Goal: Transaction & Acquisition: Purchase product/service

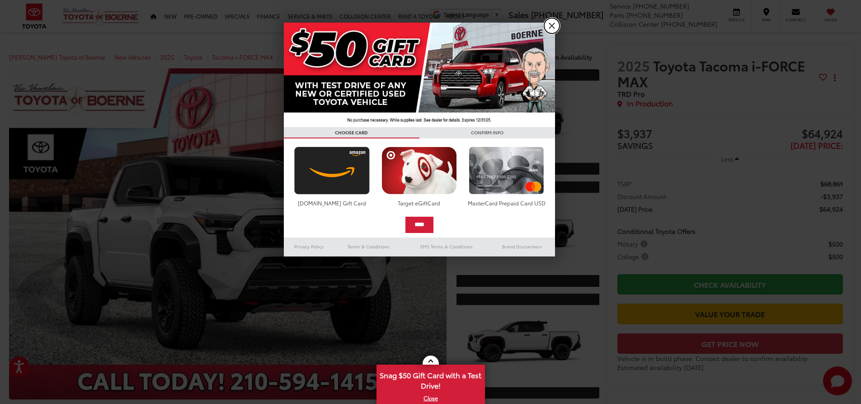
click at [554, 24] on link "X" at bounding box center [551, 25] width 15 height 15
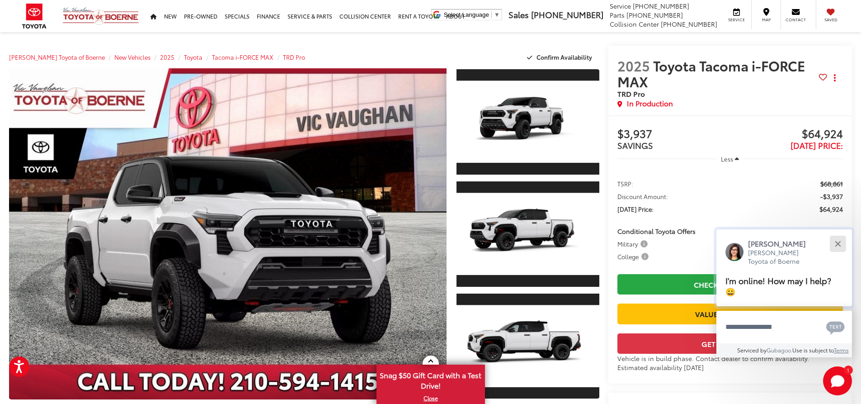
click at [841, 243] on button "Close" at bounding box center [837, 243] width 19 height 19
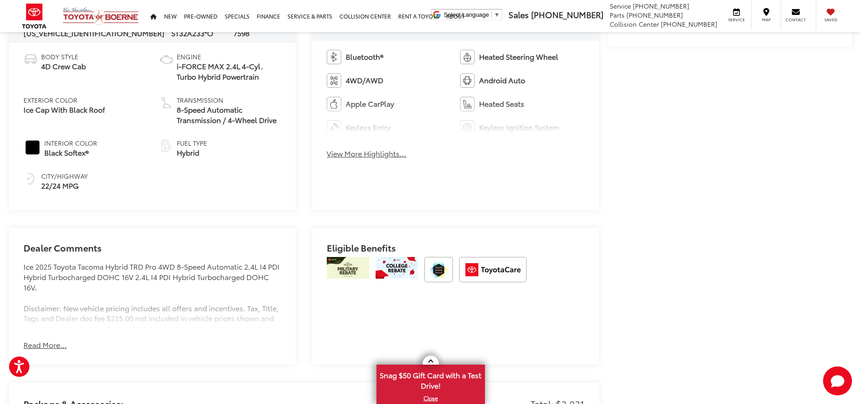
scroll to position [477, 0]
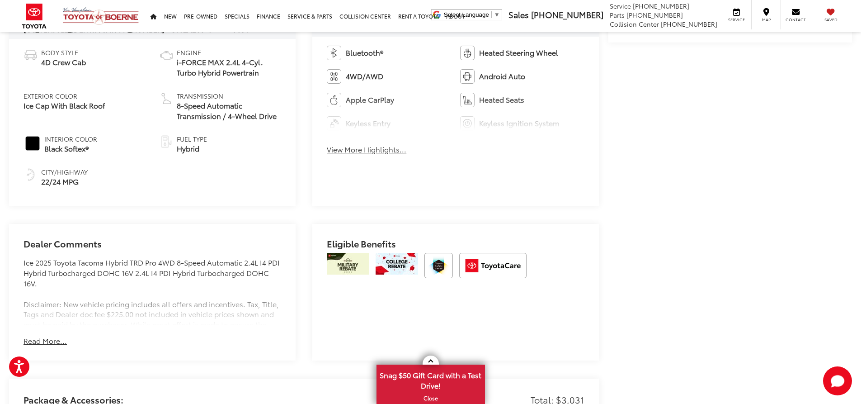
click at [372, 151] on button "View More Highlights..." at bounding box center [367, 149] width 80 height 10
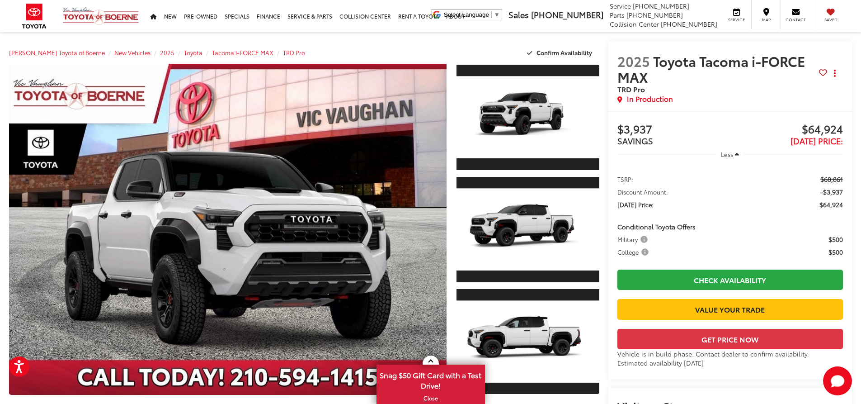
scroll to position [0, 0]
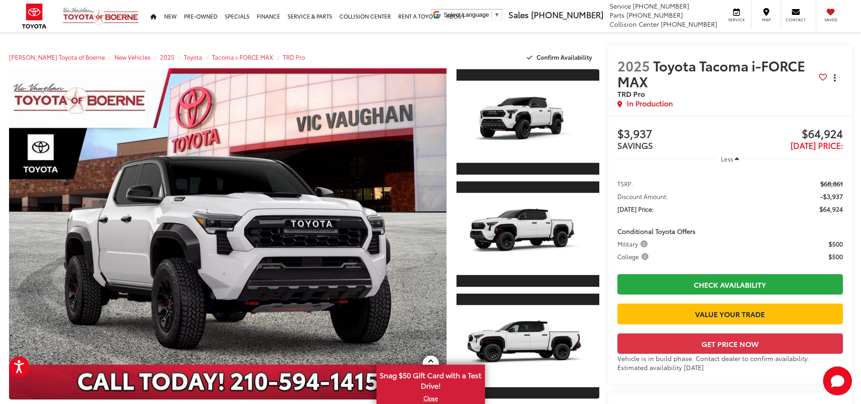
click at [838, 79] on button "Actions" at bounding box center [836, 78] width 16 height 16
click at [761, 113] on div "2025 Toyota Tacoma i-FORCE MAX TRD Pro Copy Link Share Print In Production" at bounding box center [731, 81] width 244 height 70
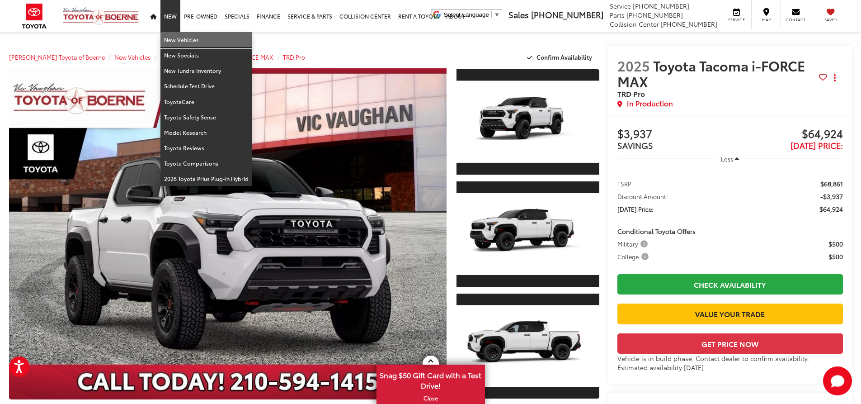
click at [173, 38] on link "New Vehicles" at bounding box center [207, 39] width 92 height 15
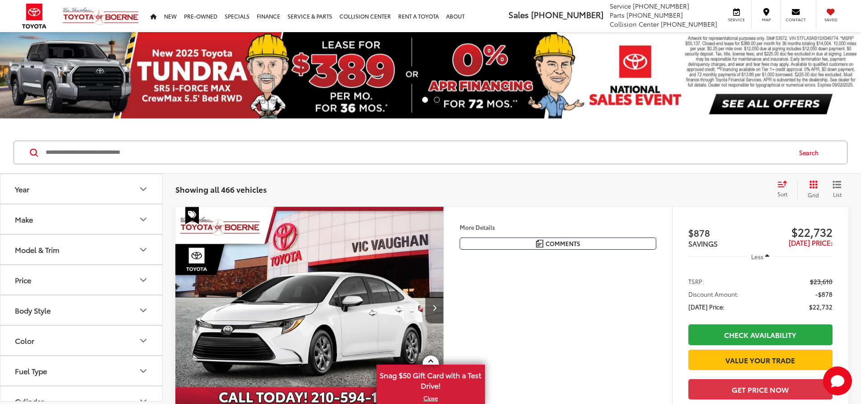
click at [140, 218] on icon "Make" at bounding box center [143, 219] width 11 height 11
click at [157, 309] on button "Model & Trim" at bounding box center [81, 307] width 163 height 29
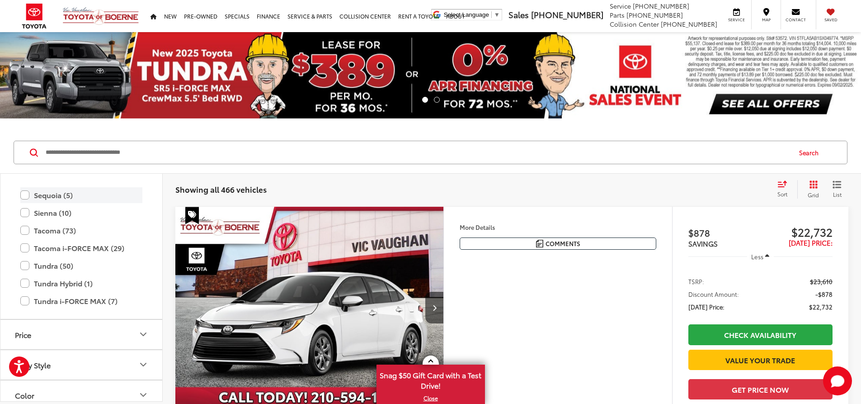
scroll to position [537, 0]
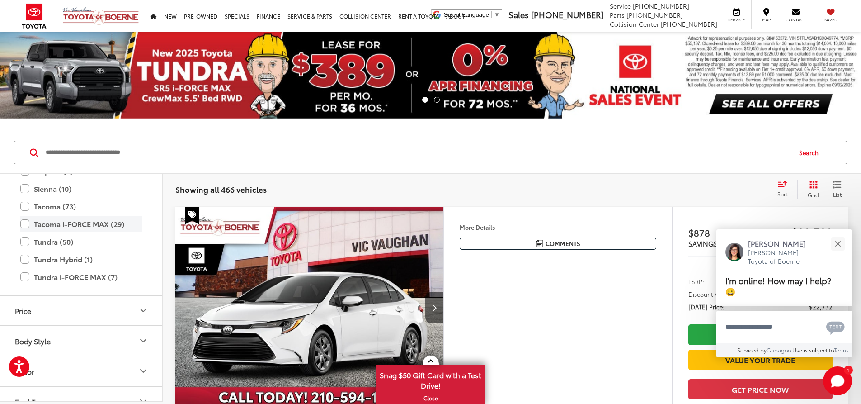
click at [53, 223] on label "Tacoma i-FORCE MAX (29)" at bounding box center [81, 224] width 122 height 16
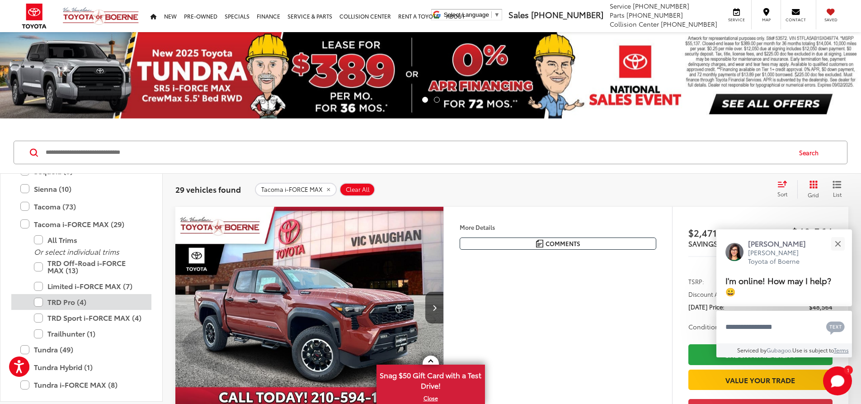
click at [66, 302] on label "TRD Pro (4)" at bounding box center [88, 302] width 109 height 16
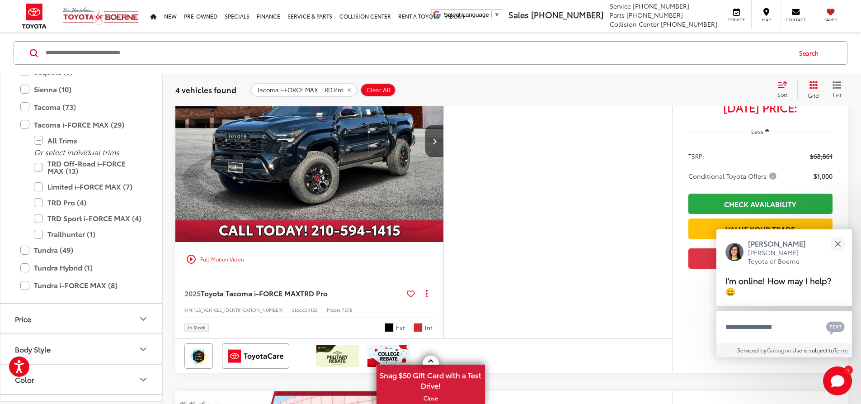
scroll to position [554, 0]
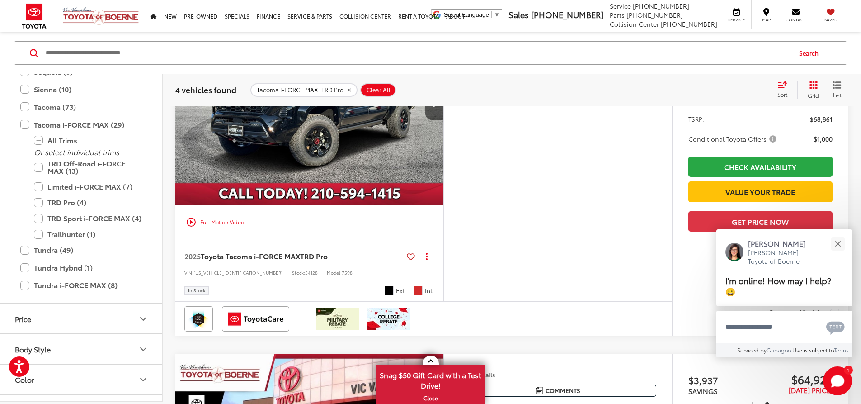
click at [340, 192] on img "2025 Toyota Tacoma i-FORCE MAX TRD Pro 0" at bounding box center [310, 104] width 270 height 202
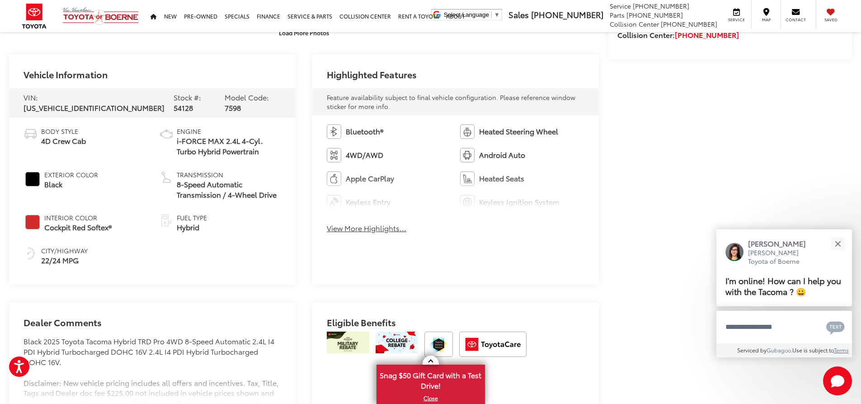
scroll to position [418, 0]
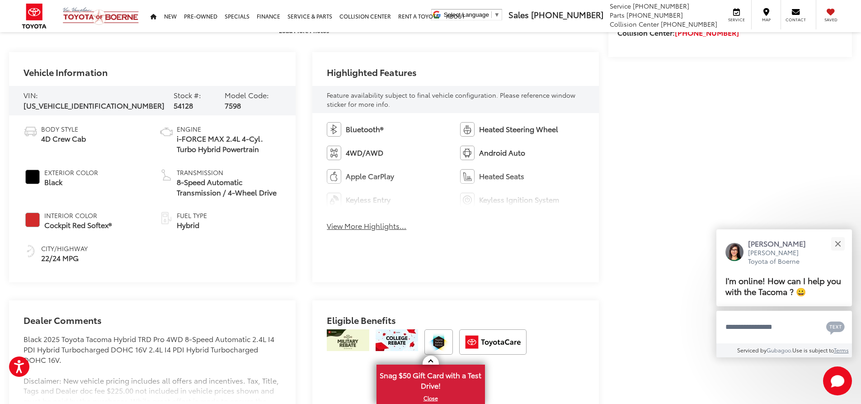
drag, startPoint x: 865, startPoint y: 82, endPoint x: 862, endPoint y: 170, distance: 87.8
click at [341, 227] on button "View More Highlights..." at bounding box center [367, 226] width 80 height 10
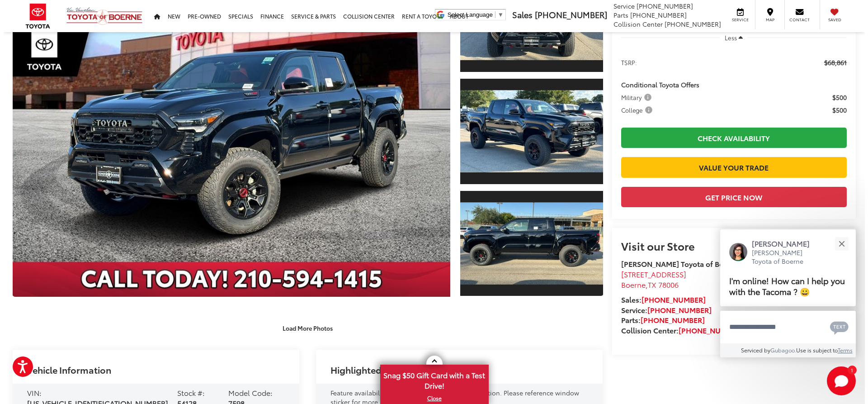
scroll to position [98, 0]
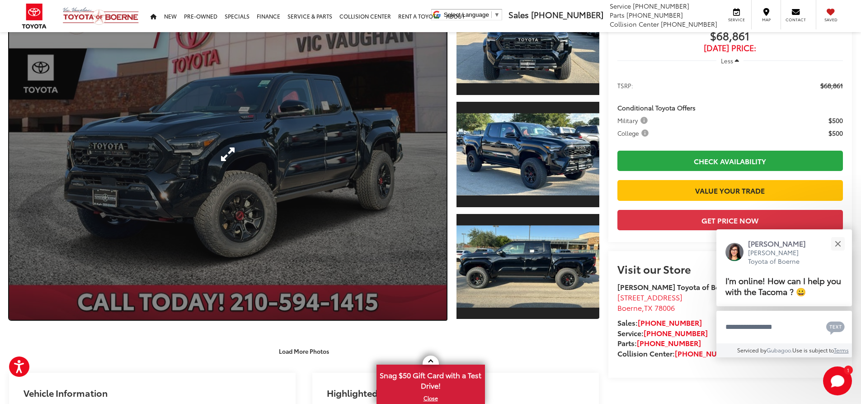
click at [429, 154] on link "Expand Photo 0" at bounding box center [228, 154] width 438 height 331
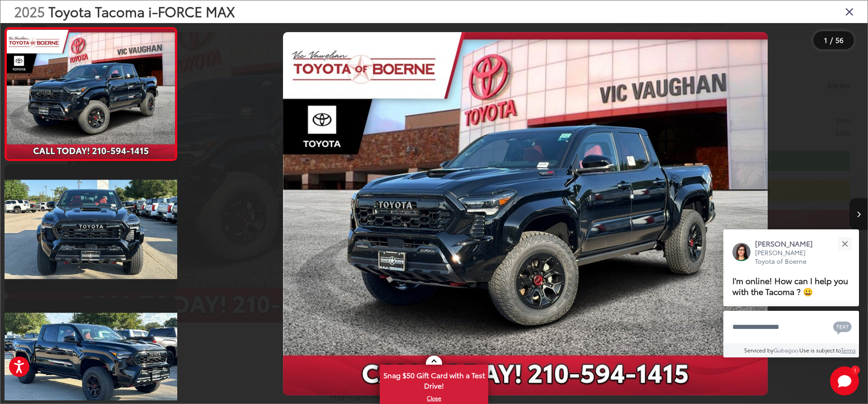
click at [858, 213] on icon "Next image" at bounding box center [859, 214] width 4 height 6
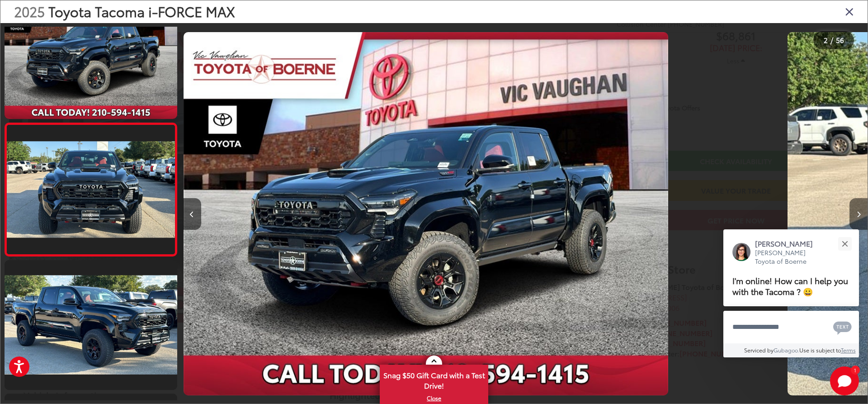
scroll to position [40, 0]
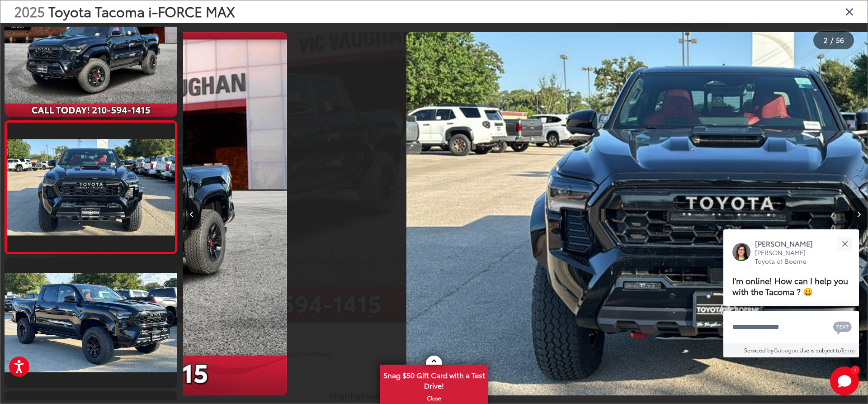
click at [858, 213] on icon "Next image" at bounding box center [859, 214] width 4 height 6
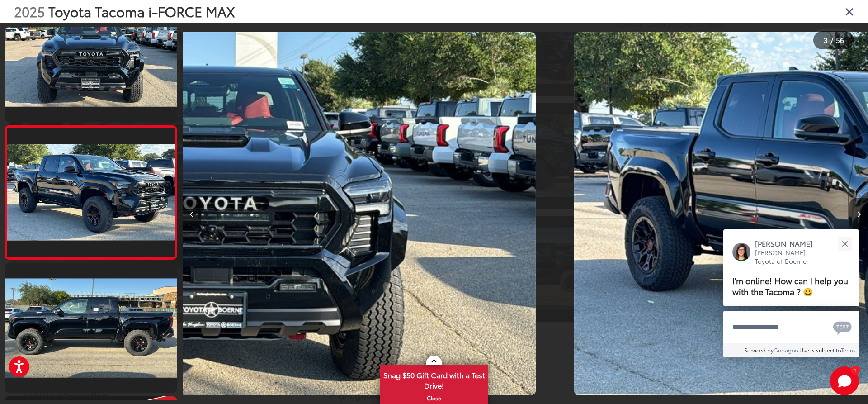
scroll to position [173, 0]
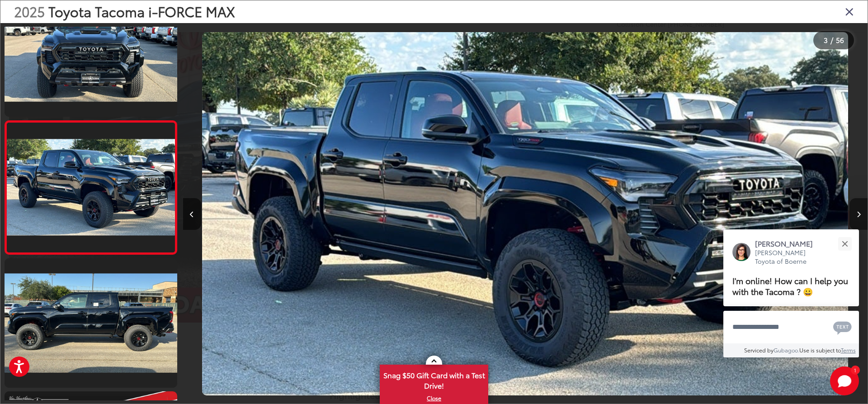
click at [858, 213] on icon "Next image" at bounding box center [859, 214] width 4 height 6
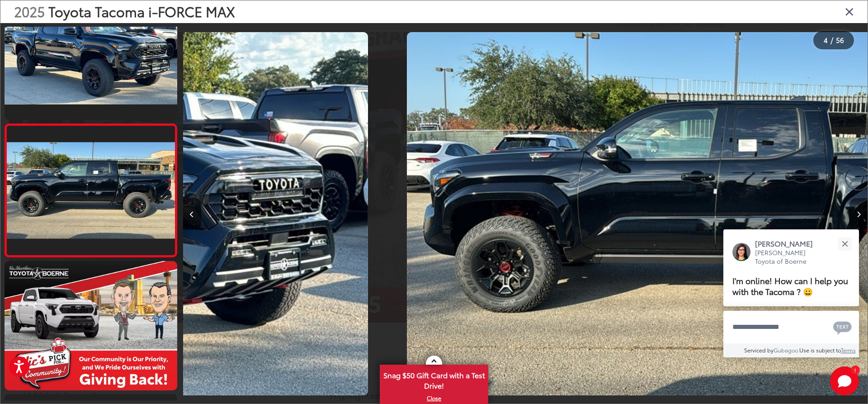
scroll to position [306, 0]
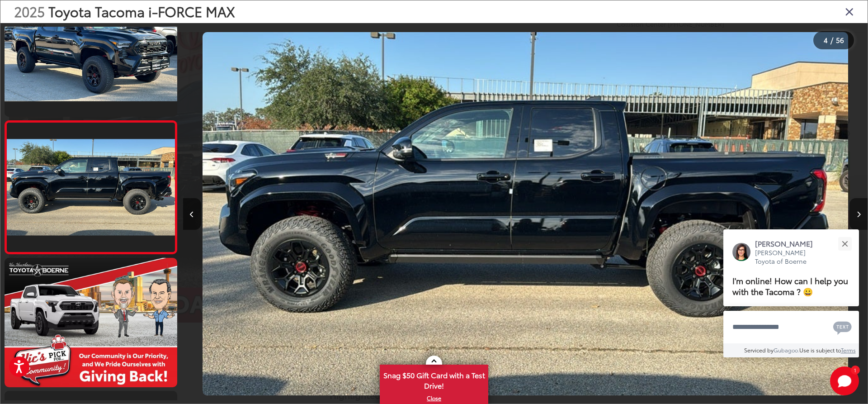
click at [858, 213] on icon "Next image" at bounding box center [859, 214] width 4 height 6
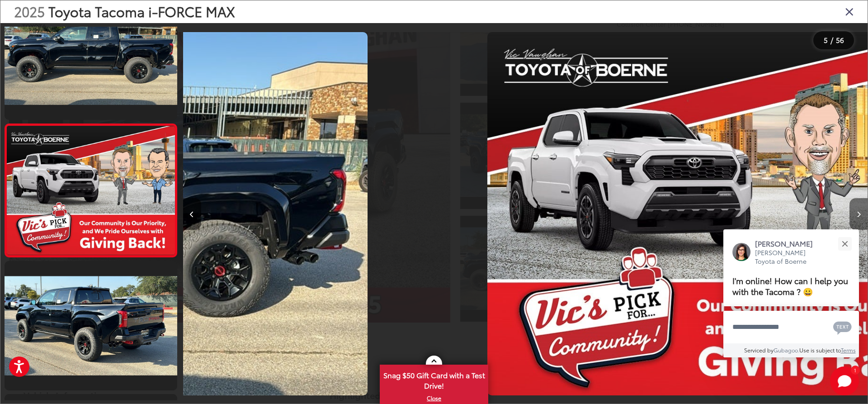
scroll to position [439, 0]
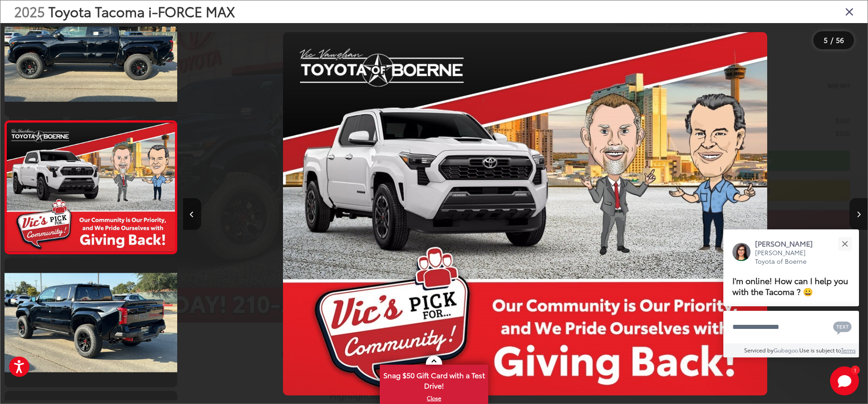
click at [858, 213] on icon "Next image" at bounding box center [859, 214] width 4 height 6
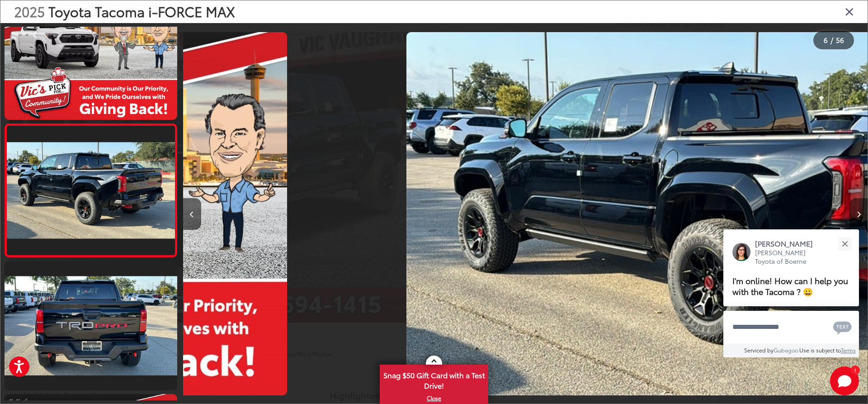
scroll to position [572, 0]
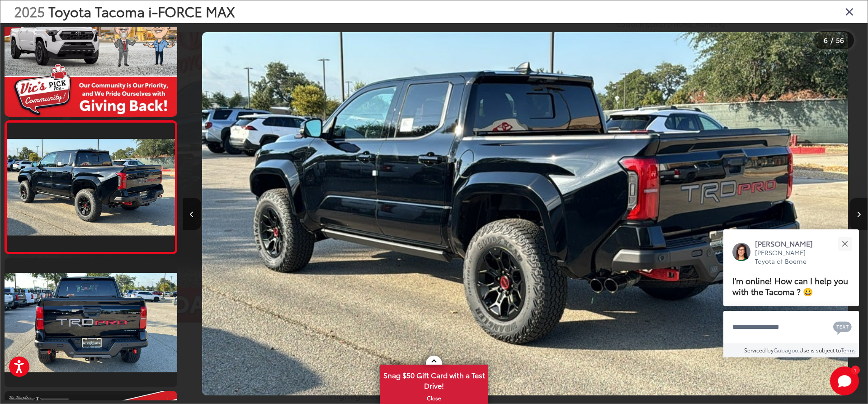
click at [858, 213] on icon "Next image" at bounding box center [859, 214] width 4 height 6
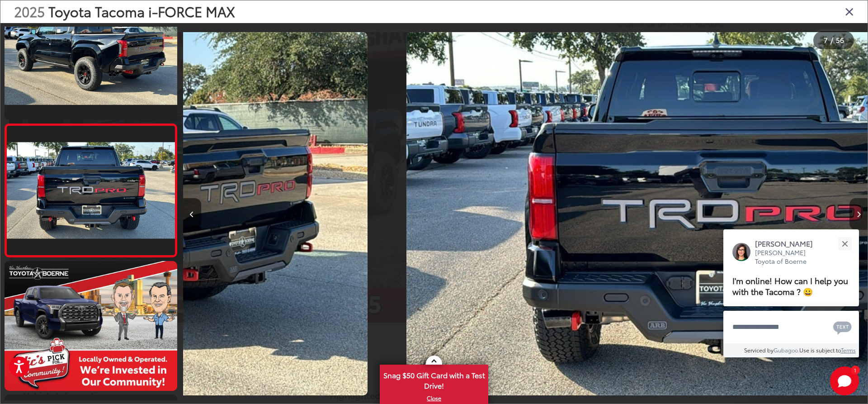
scroll to position [705, 0]
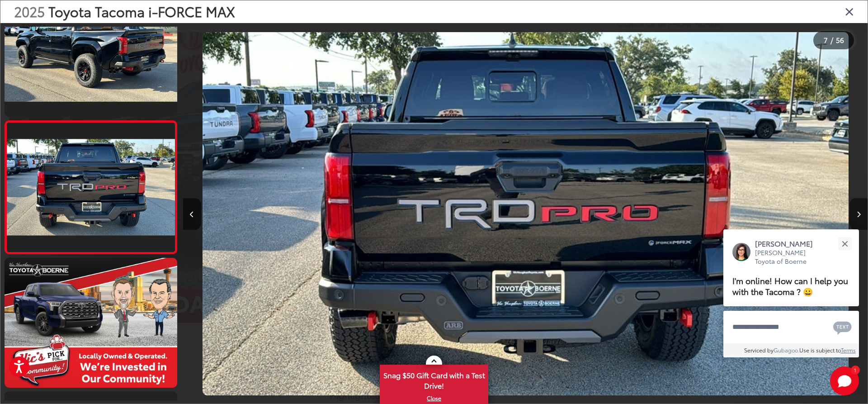
click at [858, 213] on icon "Next image" at bounding box center [859, 214] width 4 height 6
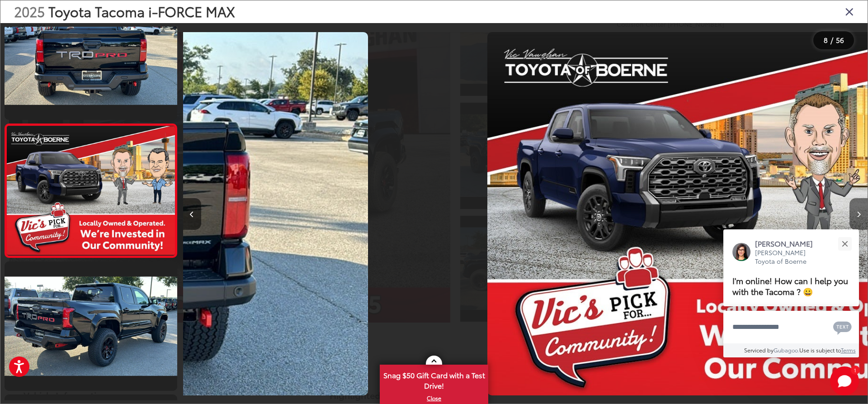
scroll to position [838, 0]
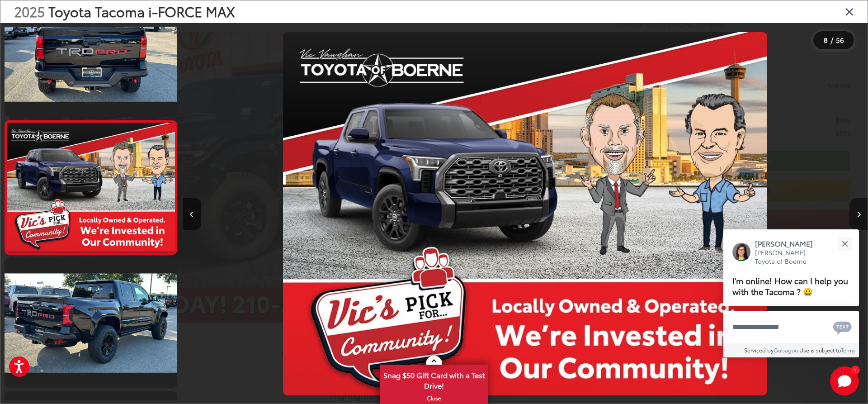
click at [858, 213] on icon "Next image" at bounding box center [859, 214] width 4 height 6
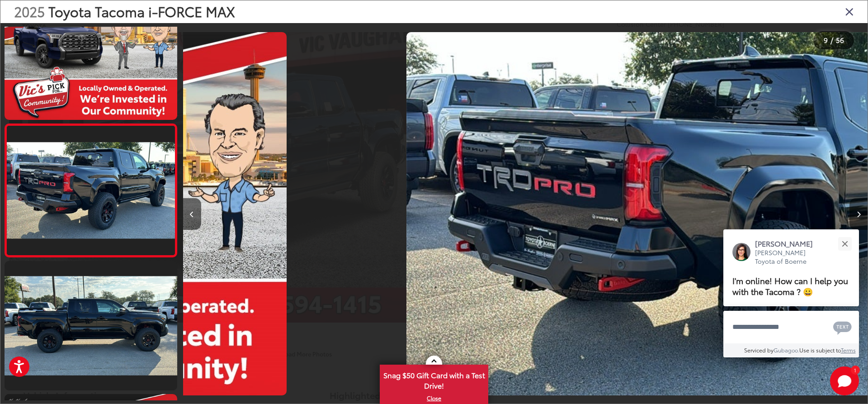
scroll to position [0, 0]
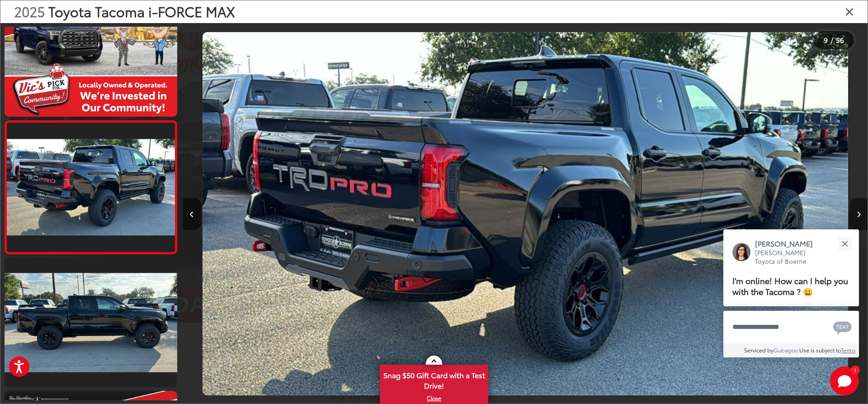
click at [858, 213] on icon "Next image" at bounding box center [859, 214] width 4 height 6
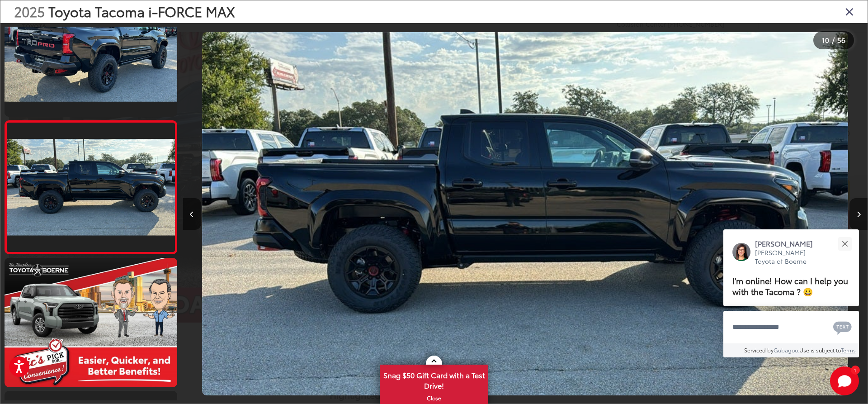
click at [858, 213] on icon "Next image" at bounding box center [859, 214] width 4 height 6
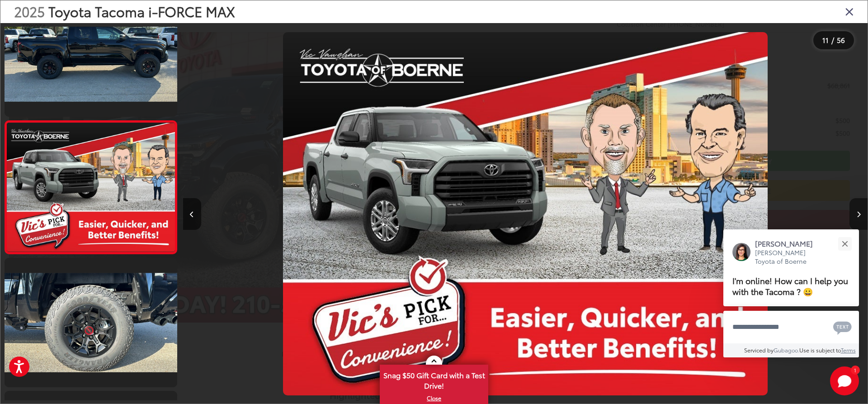
click at [858, 213] on icon "Next image" at bounding box center [859, 214] width 4 height 6
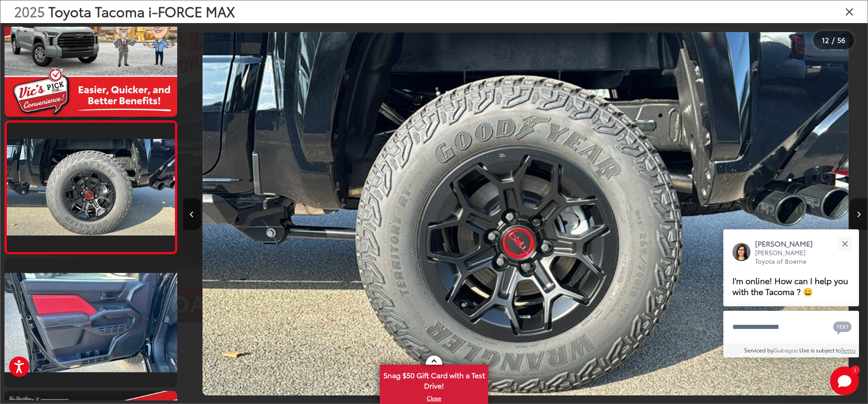
click at [858, 213] on icon "Next image" at bounding box center [859, 214] width 4 height 6
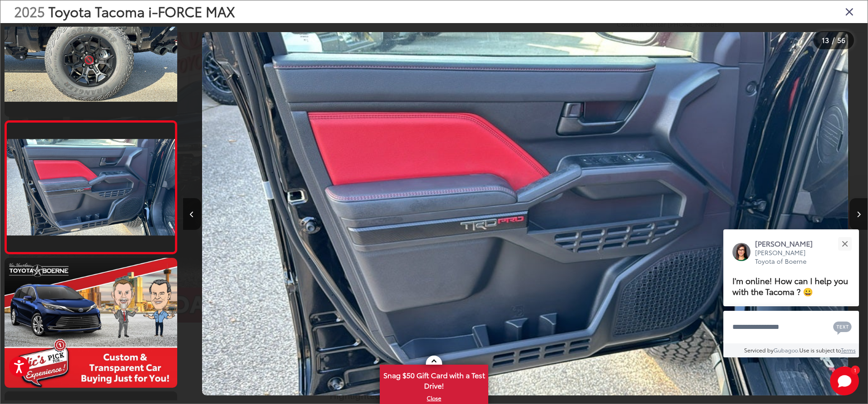
click at [858, 213] on icon "Next image" at bounding box center [859, 214] width 4 height 6
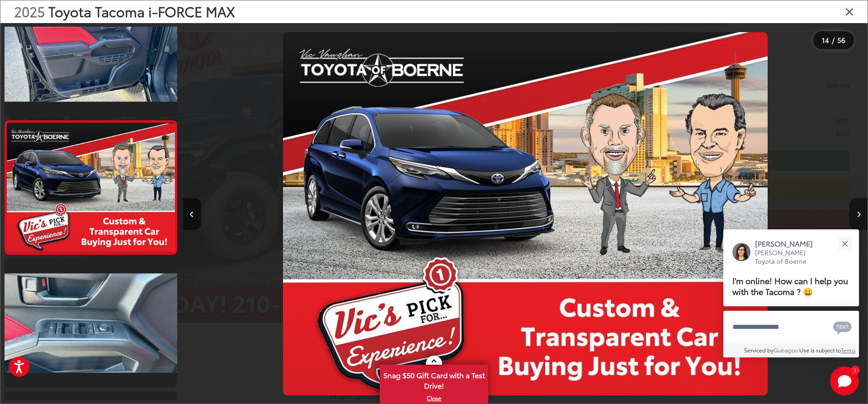
click at [858, 213] on icon "Next image" at bounding box center [859, 214] width 4 height 6
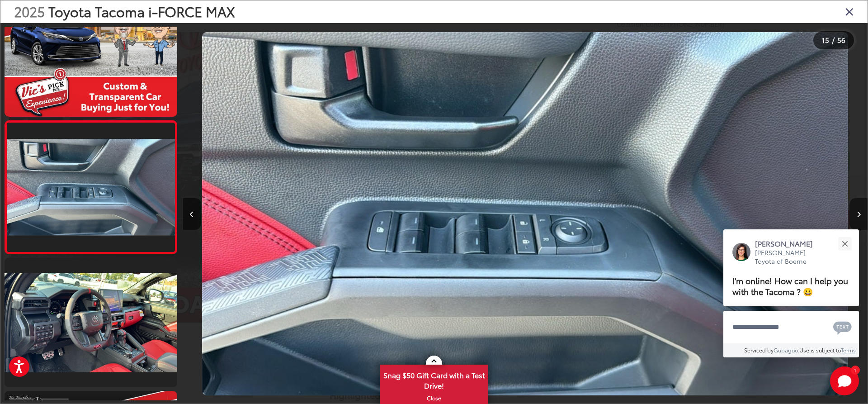
click at [858, 213] on icon "Next image" at bounding box center [859, 214] width 4 height 6
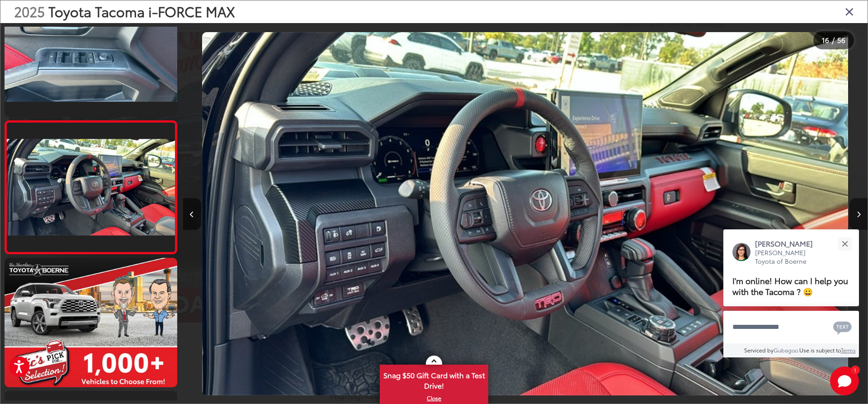
click at [858, 213] on icon "Next image" at bounding box center [859, 214] width 4 height 6
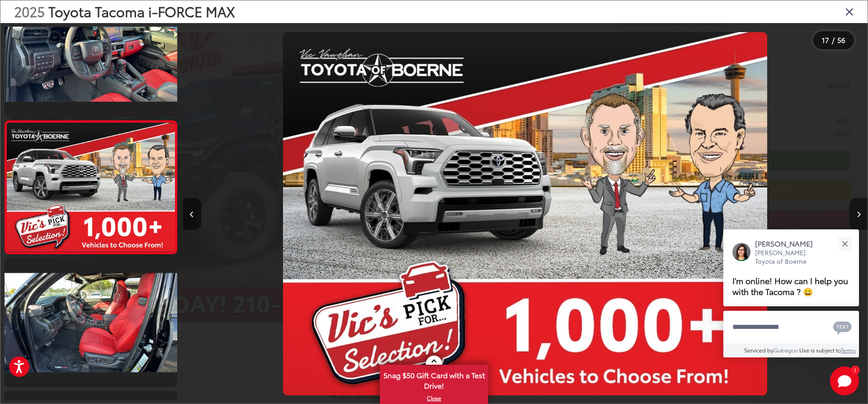
click at [858, 213] on icon "Next image" at bounding box center [859, 214] width 4 height 6
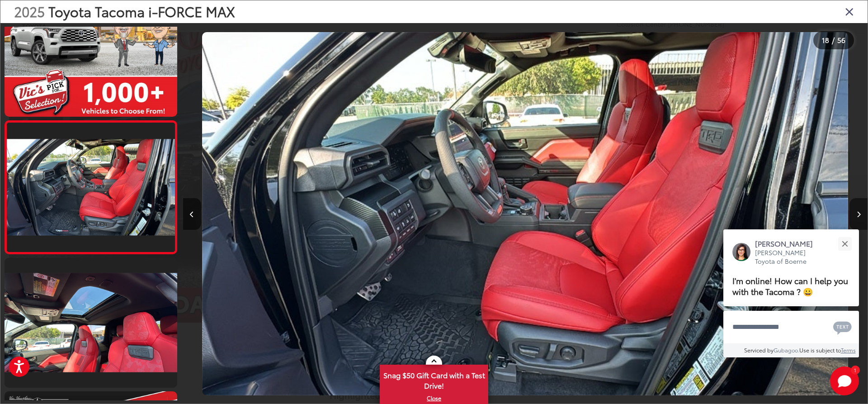
click at [858, 213] on icon "Next image" at bounding box center [859, 214] width 4 height 6
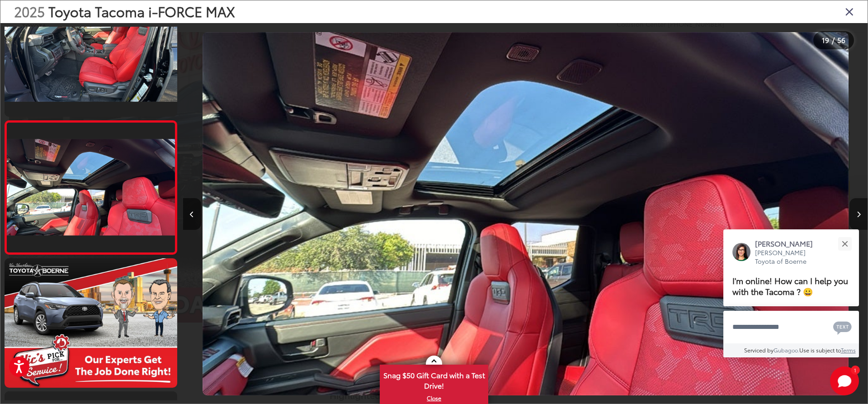
click at [858, 213] on icon "Next image" at bounding box center [859, 214] width 4 height 6
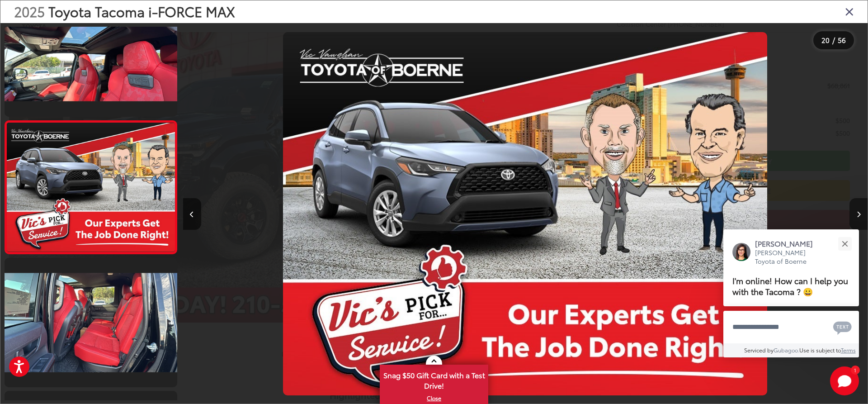
click at [858, 213] on icon "Next image" at bounding box center [859, 214] width 4 height 6
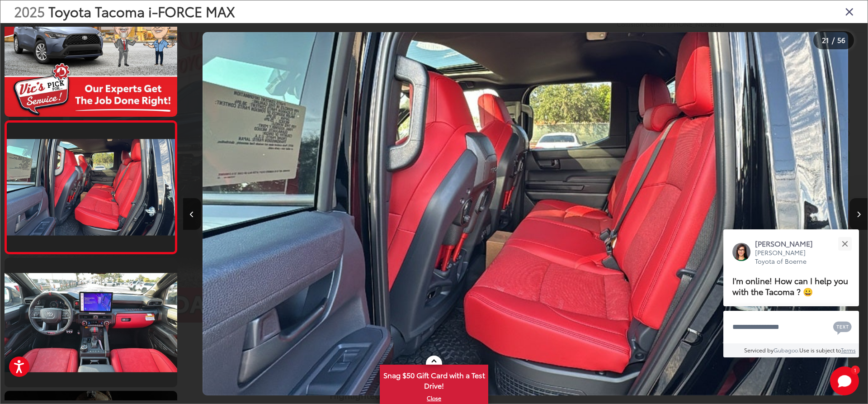
click at [858, 213] on icon "Next image" at bounding box center [859, 214] width 4 height 6
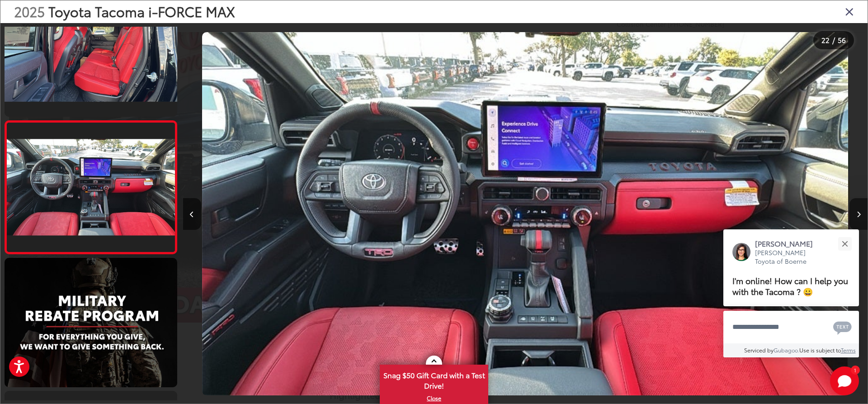
click at [858, 213] on icon "Next image" at bounding box center [859, 214] width 4 height 6
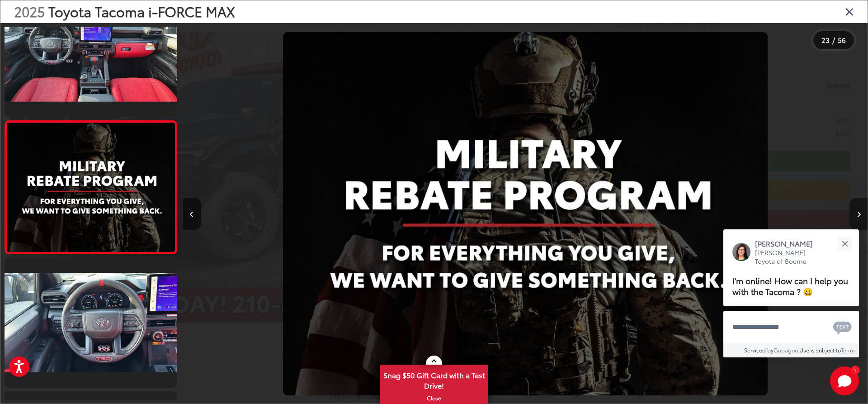
click at [858, 213] on icon "Next image" at bounding box center [859, 214] width 4 height 6
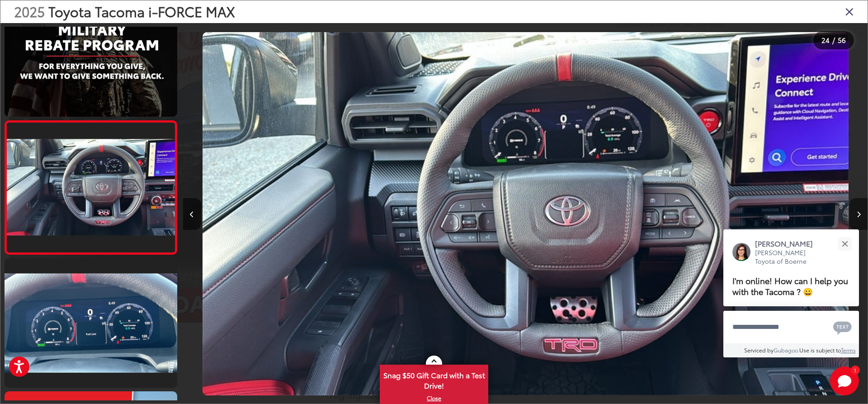
click at [858, 213] on icon "Next image" at bounding box center [859, 214] width 4 height 6
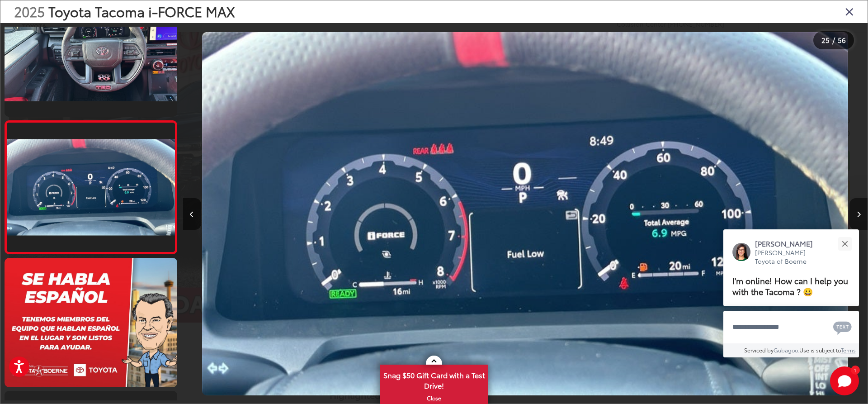
click at [858, 213] on icon "Next image" at bounding box center [859, 214] width 4 height 6
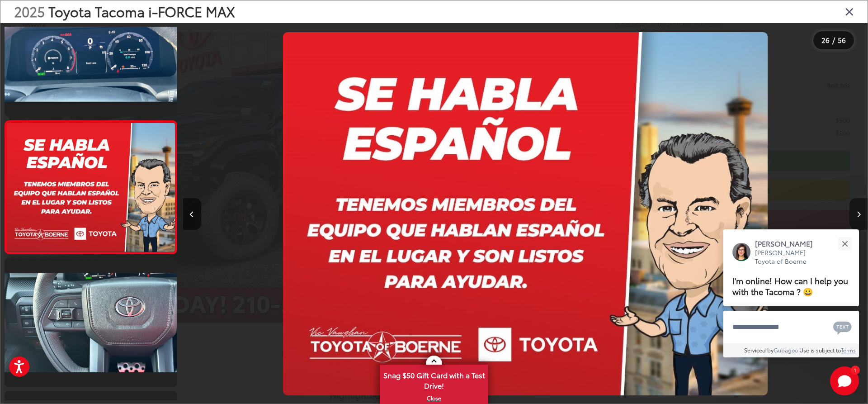
click at [858, 213] on icon "Next image" at bounding box center [859, 214] width 4 height 6
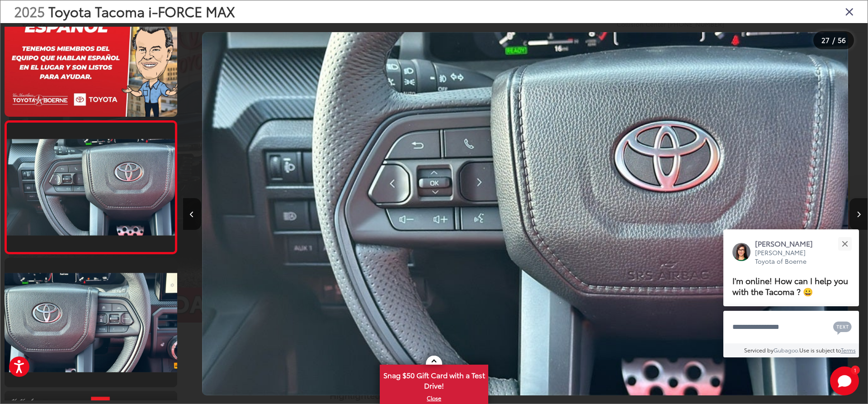
click at [858, 213] on icon "Next image" at bounding box center [859, 214] width 4 height 6
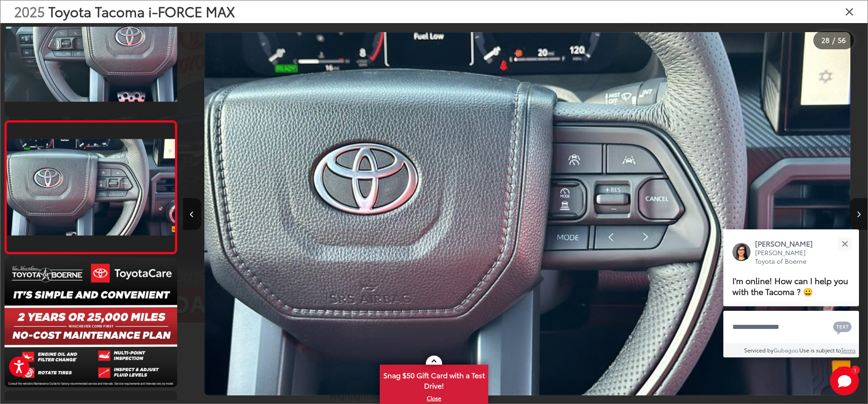
click at [858, 213] on icon "Next image" at bounding box center [859, 214] width 4 height 6
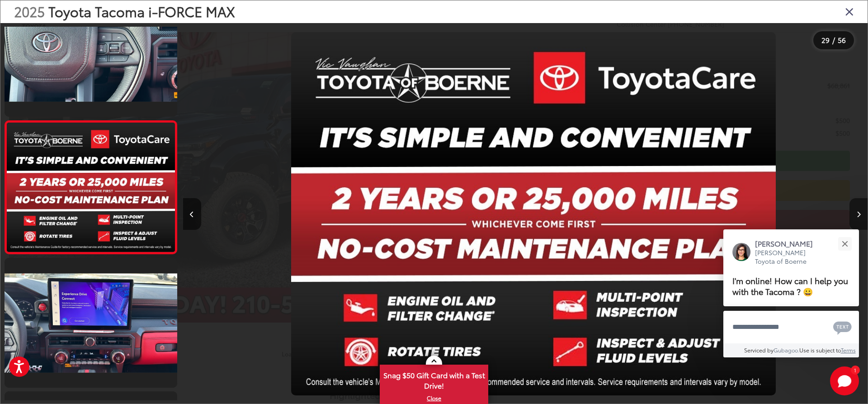
click at [858, 213] on icon "Next image" at bounding box center [859, 214] width 4 height 6
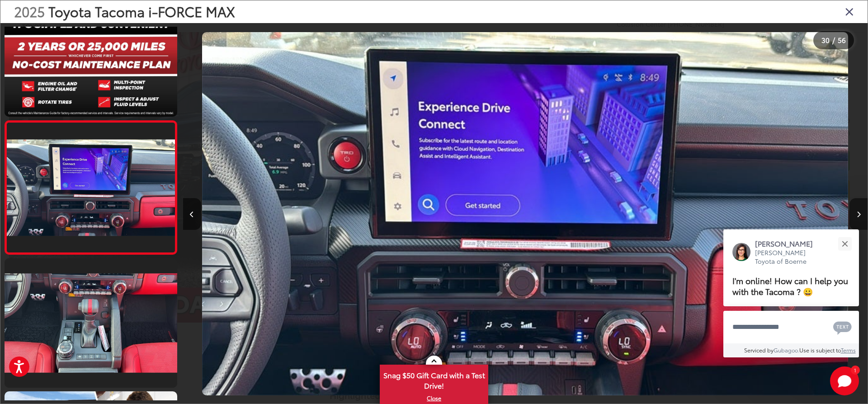
click at [858, 213] on icon "Next image" at bounding box center [859, 214] width 4 height 6
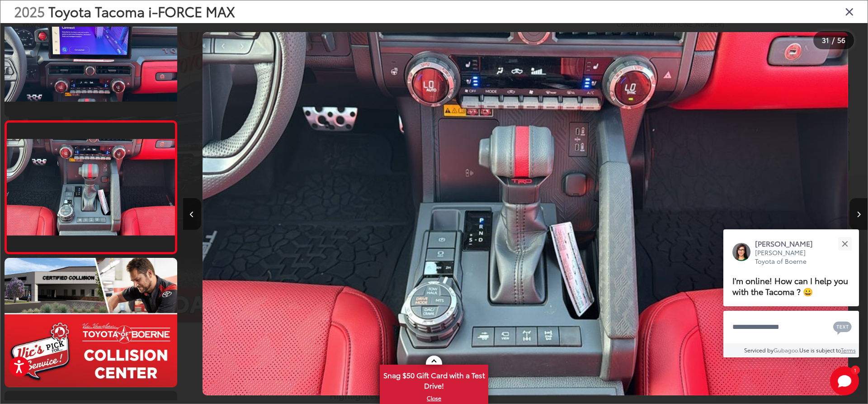
click at [858, 213] on icon "Next image" at bounding box center [859, 214] width 4 height 6
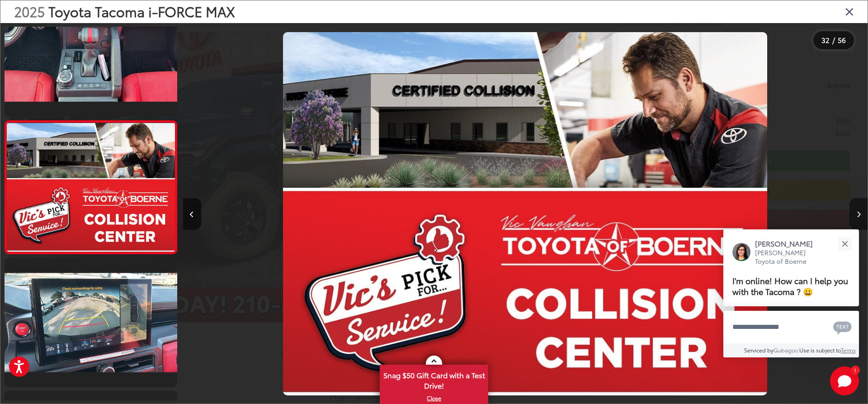
click at [858, 213] on icon "Next image" at bounding box center [859, 214] width 4 height 6
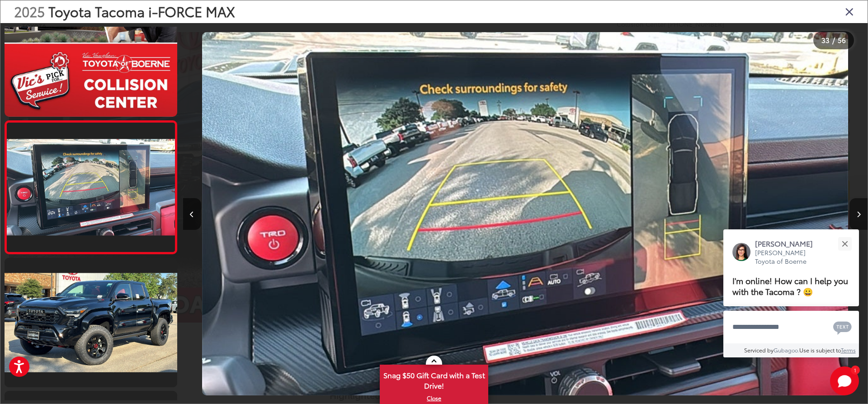
click at [858, 213] on icon "Next image" at bounding box center [859, 214] width 4 height 6
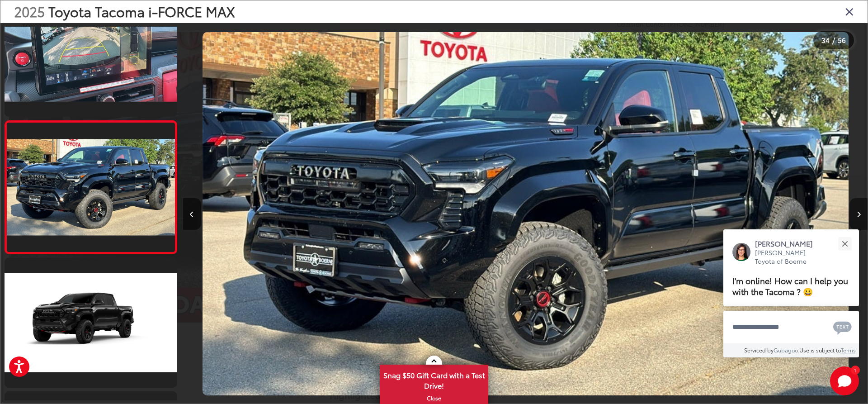
click at [858, 213] on icon "Next image" at bounding box center [859, 214] width 4 height 6
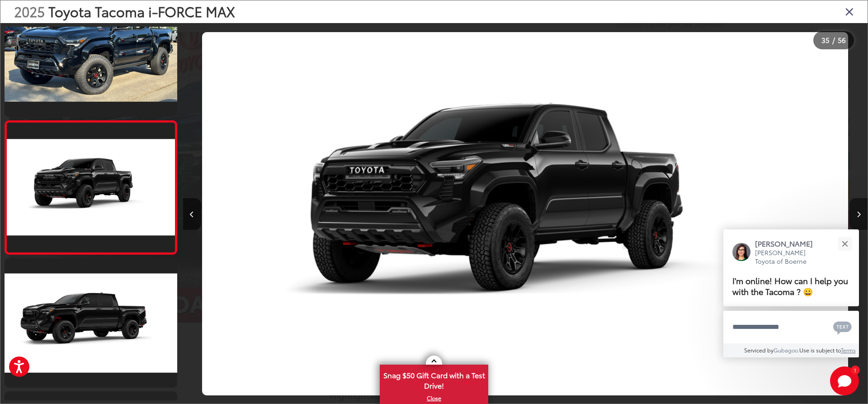
click at [858, 213] on icon "Next image" at bounding box center [859, 214] width 4 height 6
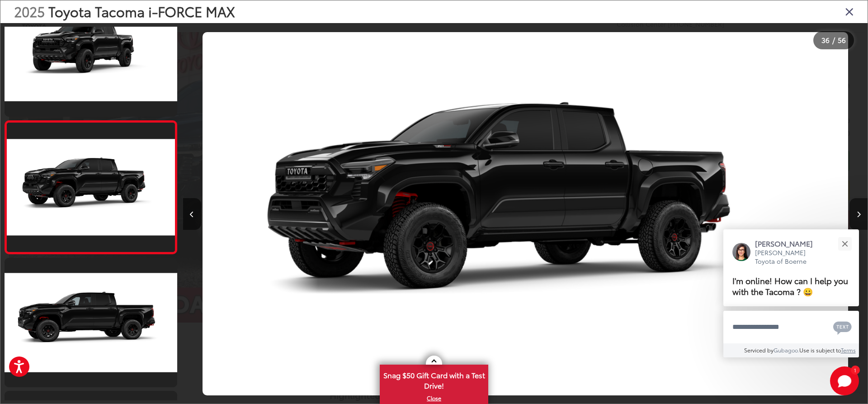
click at [858, 213] on icon "Next image" at bounding box center [859, 214] width 4 height 6
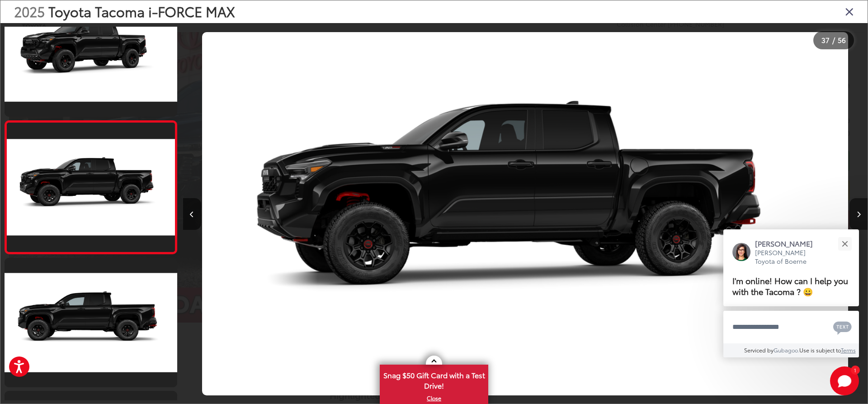
click at [858, 213] on icon "Next image" at bounding box center [859, 214] width 4 height 6
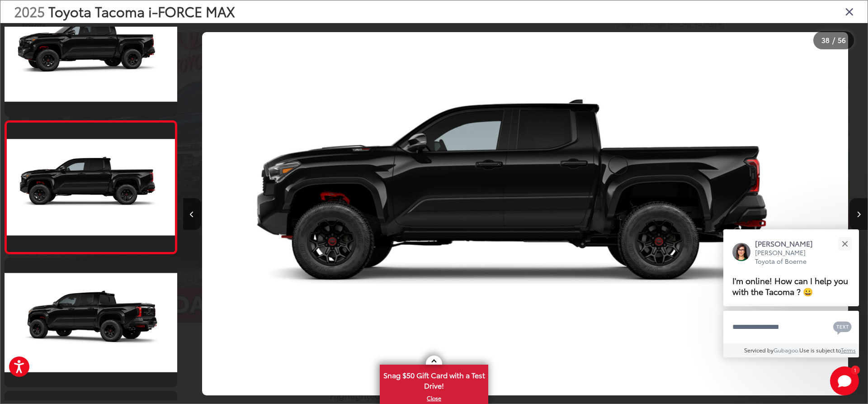
click at [858, 213] on icon "Next image" at bounding box center [859, 214] width 4 height 6
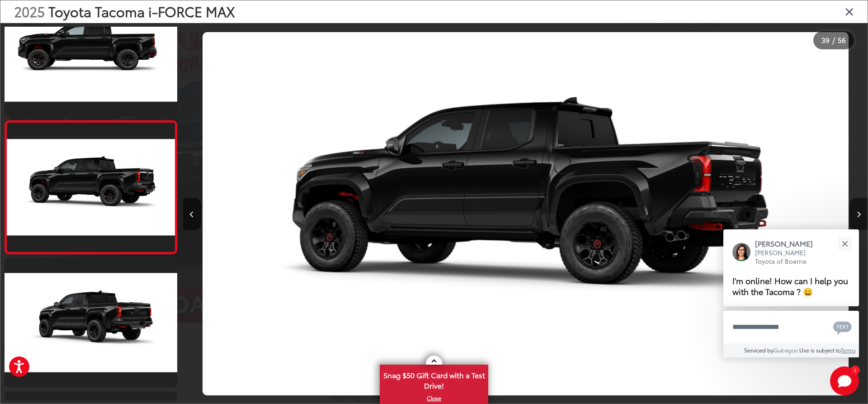
click at [858, 213] on icon "Next image" at bounding box center [859, 214] width 4 height 6
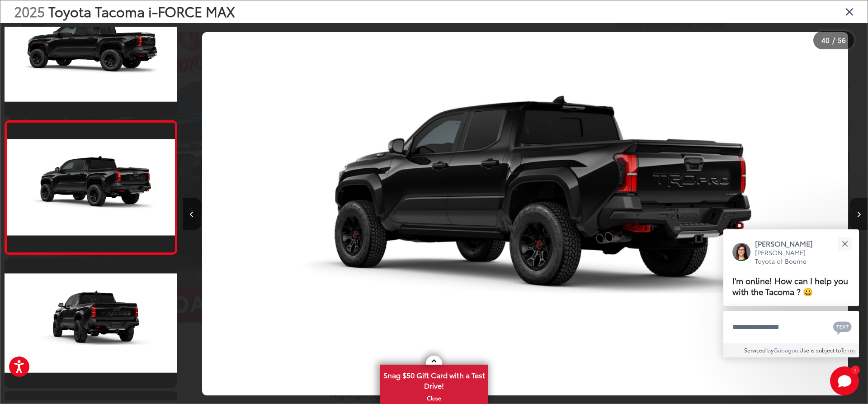
click at [858, 213] on icon "Next image" at bounding box center [859, 214] width 4 height 6
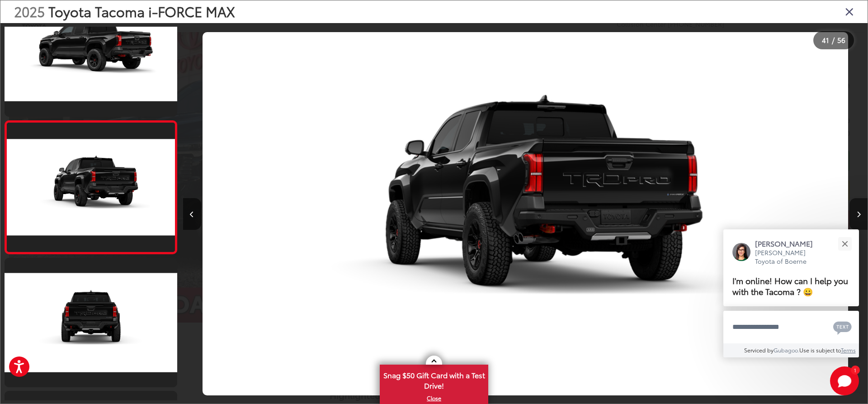
click at [858, 213] on icon "Next image" at bounding box center [859, 214] width 4 height 6
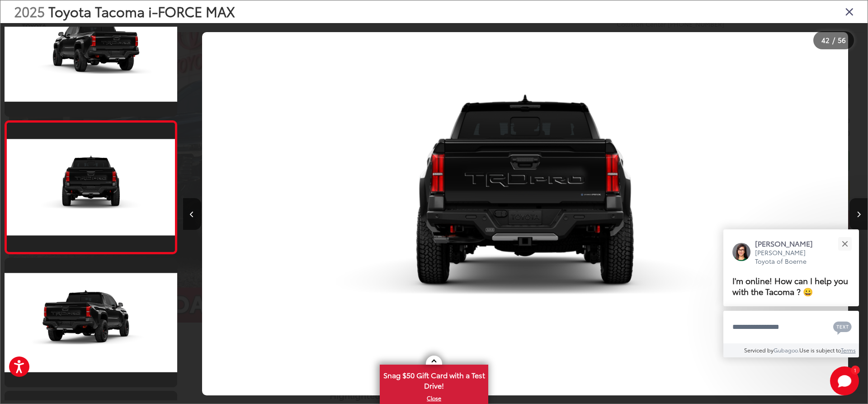
click at [858, 213] on icon "Next image" at bounding box center [859, 214] width 4 height 6
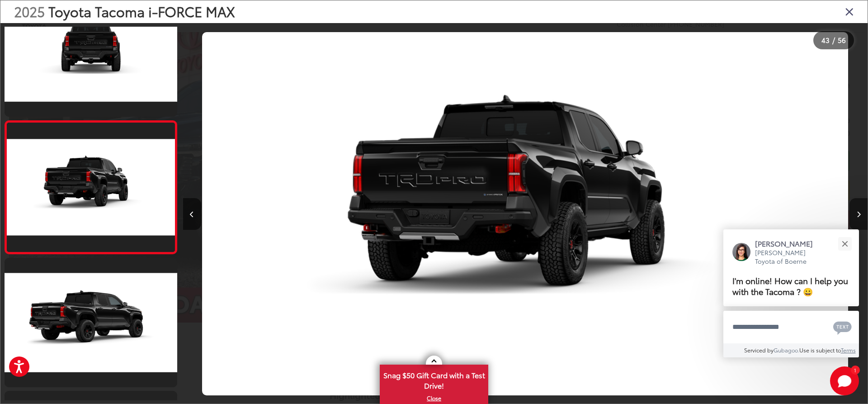
click at [858, 213] on icon "Next image" at bounding box center [859, 214] width 4 height 6
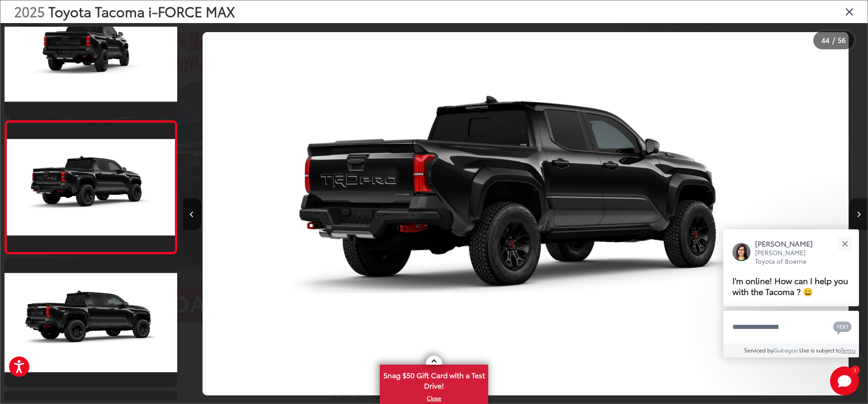
click at [858, 213] on icon "Next image" at bounding box center [859, 214] width 4 height 6
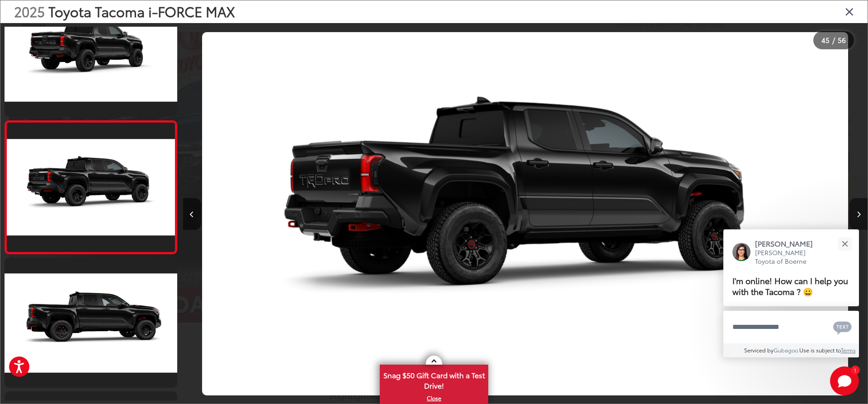
click at [858, 213] on icon "Next image" at bounding box center [859, 214] width 4 height 6
